Goal: Information Seeking & Learning: Learn about a topic

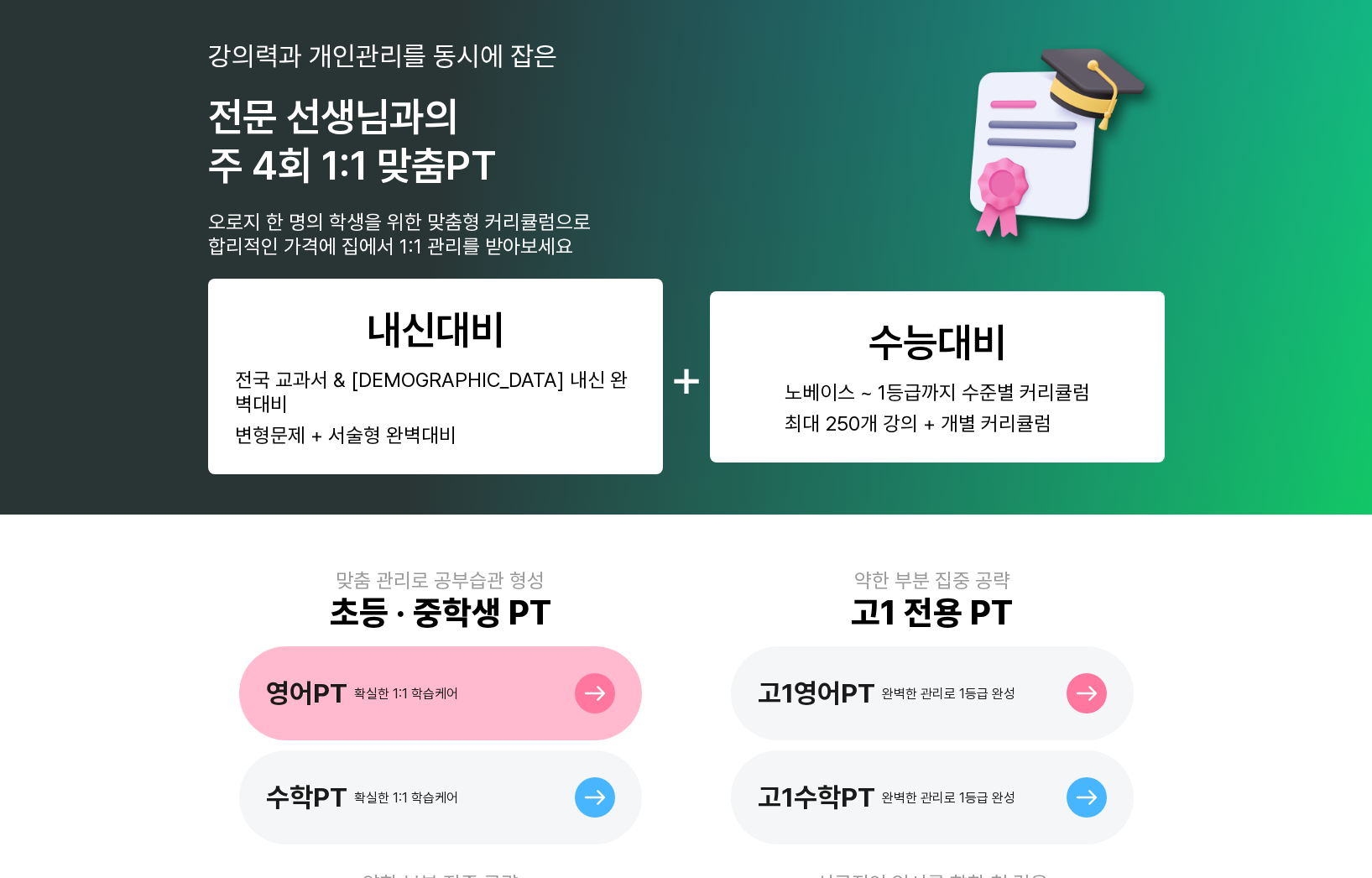
scroll to position [186, 0]
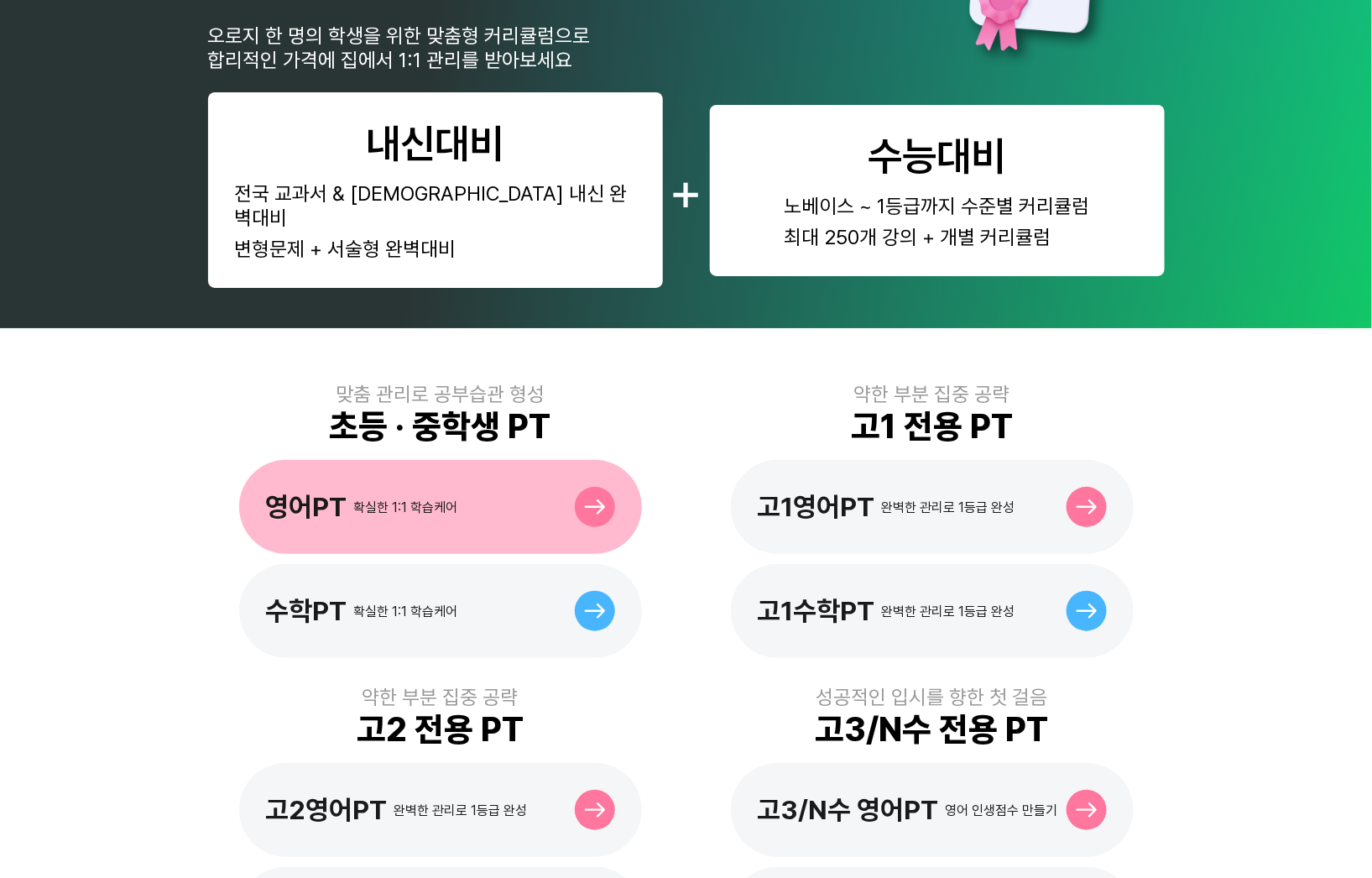
click at [485, 460] on div "영어PT 확실한 1:1 학습케어" at bounding box center [440, 507] width 403 height 94
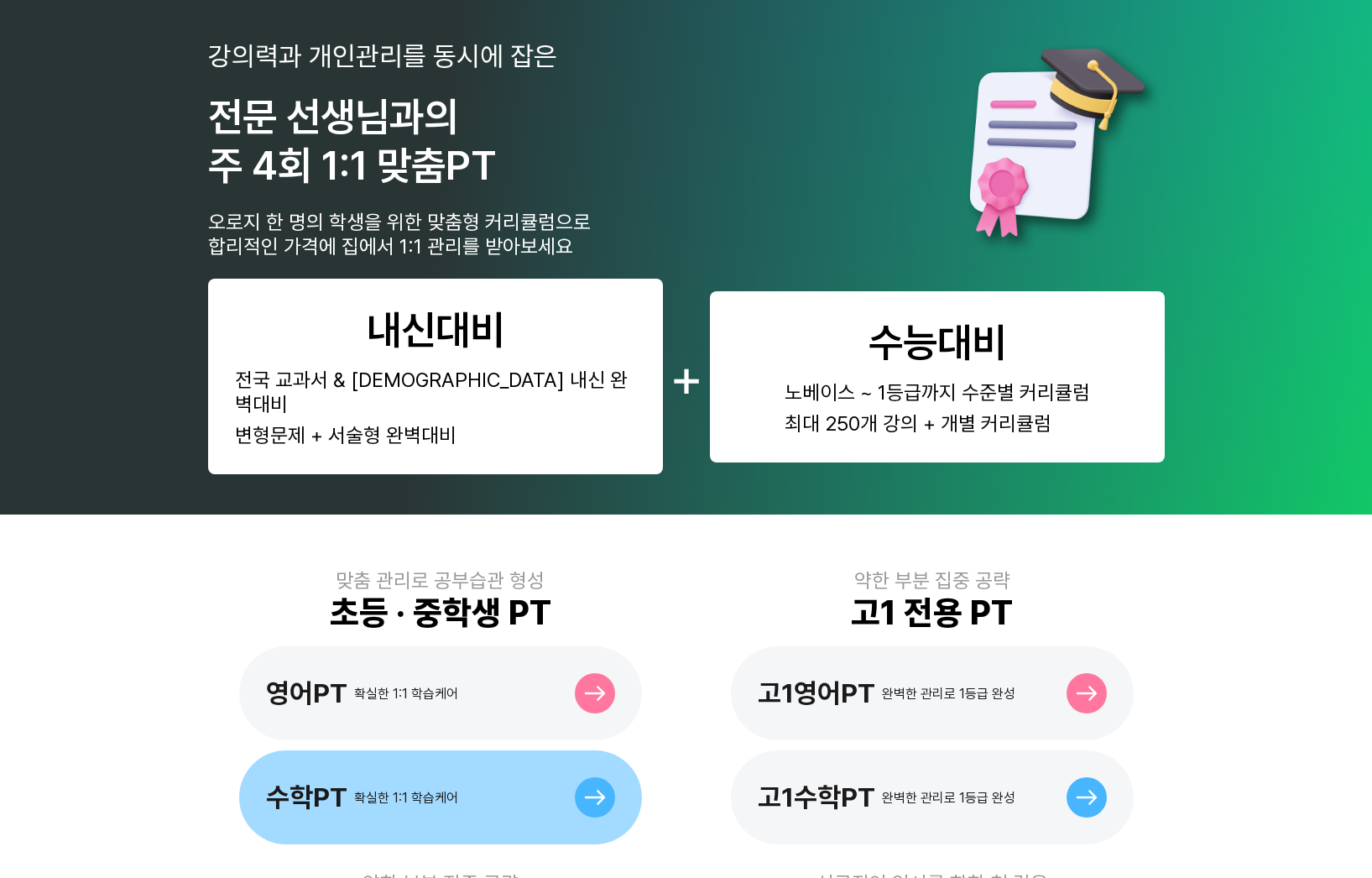
scroll to position [186, 0]
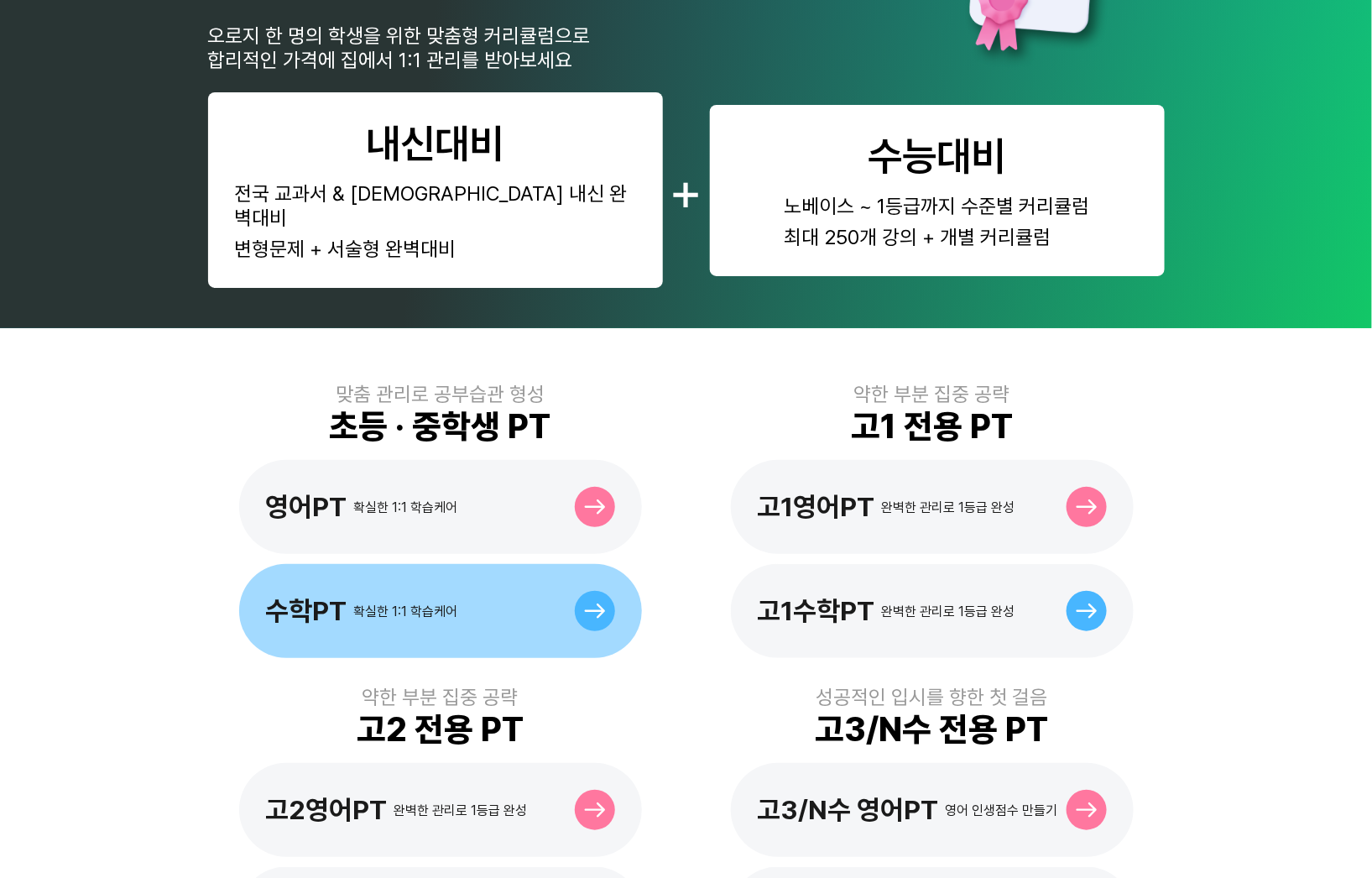
click at [424, 599] on div "수학PT 확실한 1:1 학습케어" at bounding box center [440, 611] width 403 height 94
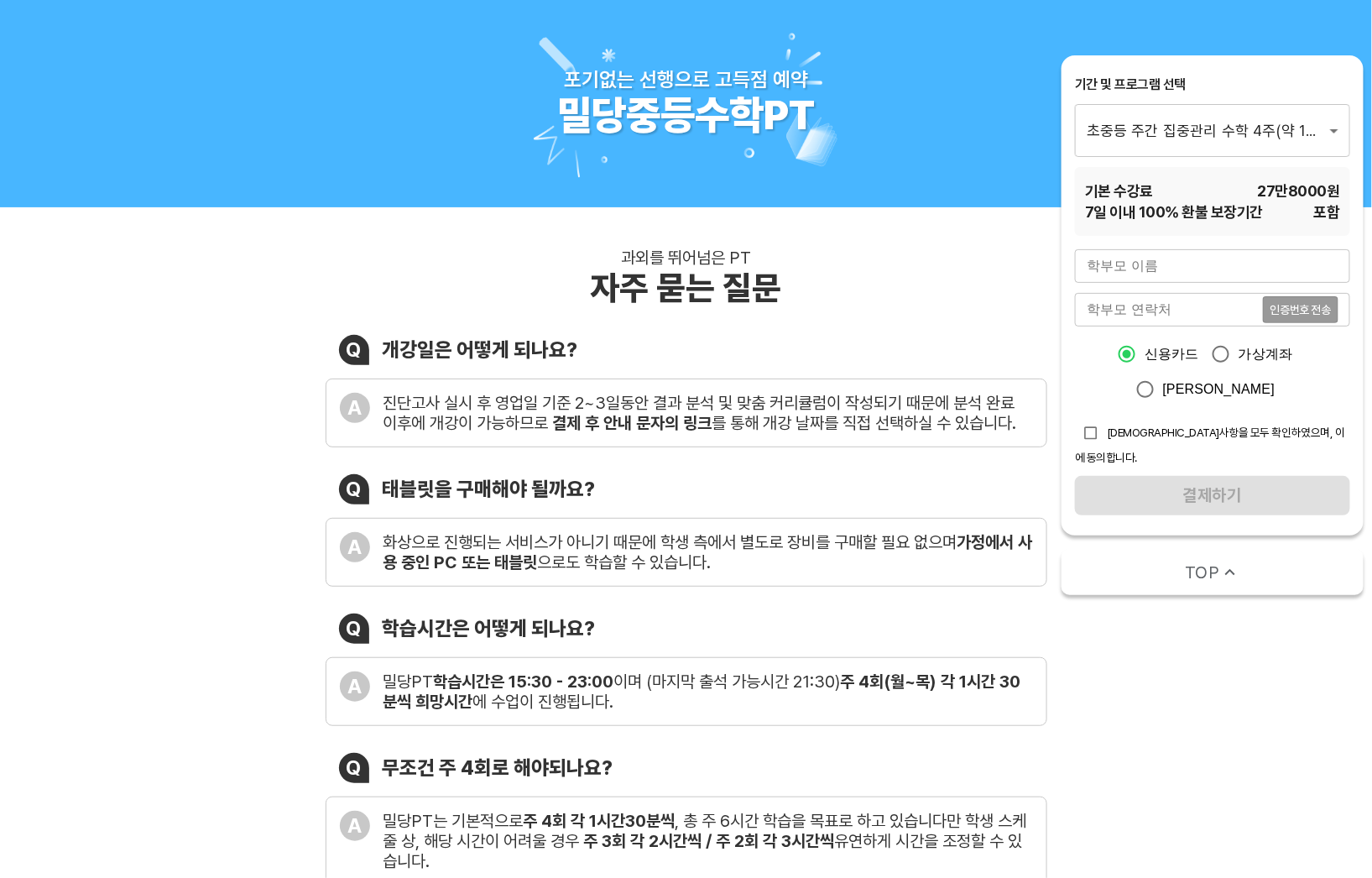
drag, startPoint x: 744, startPoint y: 245, endPoint x: 739, endPoint y: 188, distance: 57.2
click at [745, 245] on div "과외를 뛰어넘은 PT 자주 묻는 질문 Q 개강일은 어떻게 되나요? A 진단고사 실시 후 영업일 기준 2~3일동안 결과 분석 및 맞춤 커리큘럼이…" at bounding box center [686, 636] width 1372 height 858
